Goal: Information Seeking & Learning: Learn about a topic

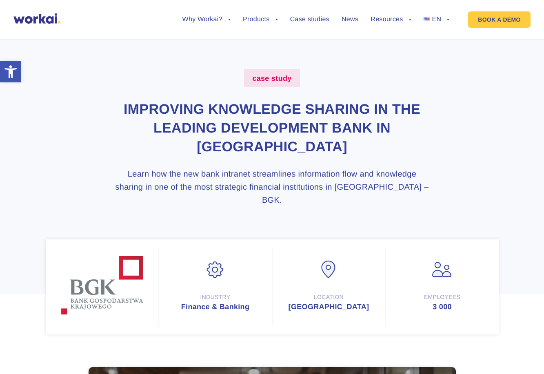
scroll to position [41, 0]
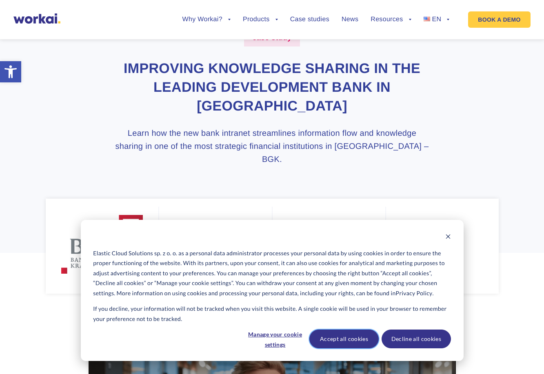
click at [334, 341] on button "Accept all cookies" at bounding box center [343, 339] width 69 height 19
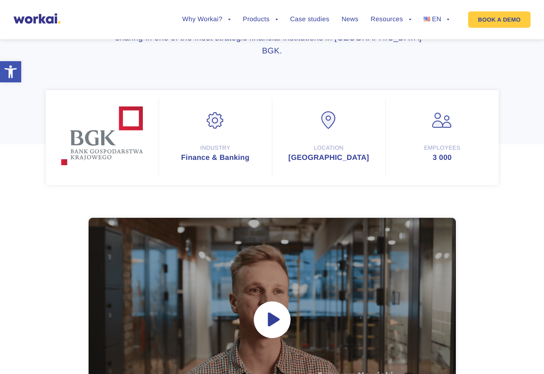
scroll to position [0, 0]
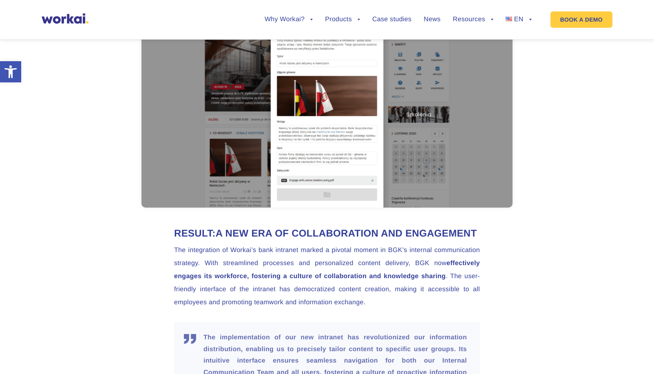
scroll to position [1876, 0]
